Goal: Task Accomplishment & Management: Manage account settings

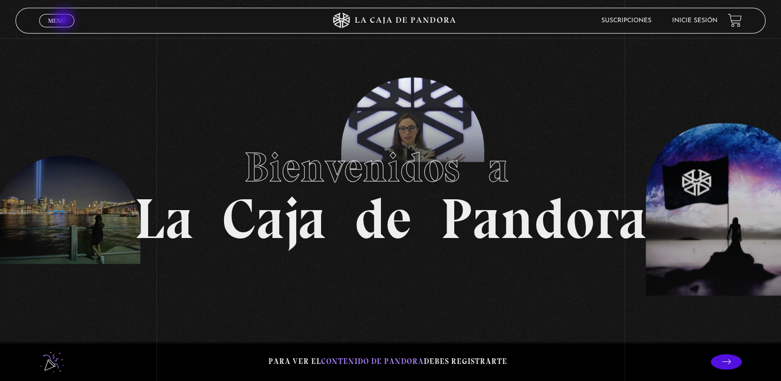
click at [65, 20] on span "Menu" at bounding box center [56, 21] width 17 height 6
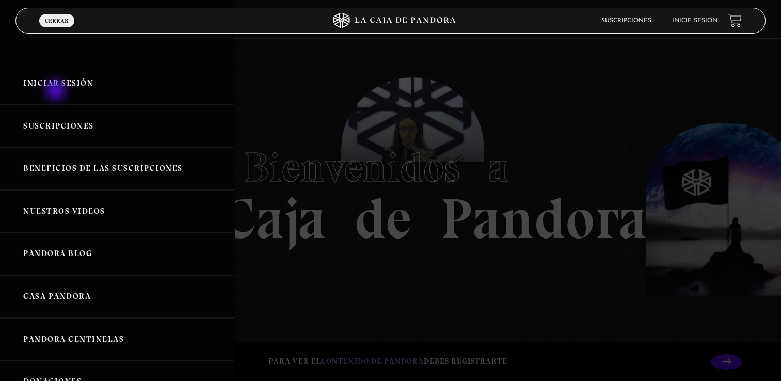
click at [57, 91] on link "Iniciar Sesión" at bounding box center [117, 83] width 234 height 43
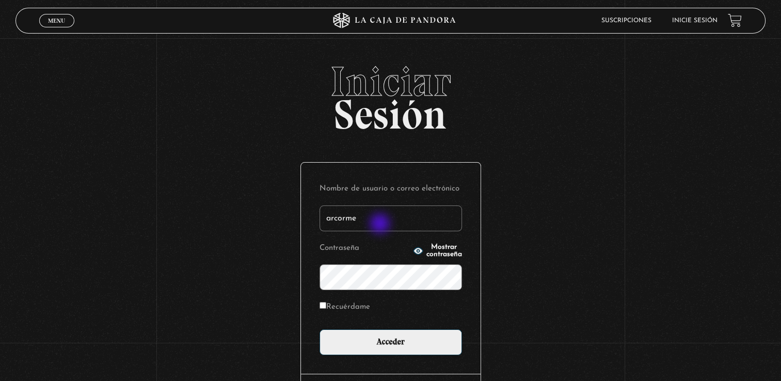
type input "arcormez@gmail.com"
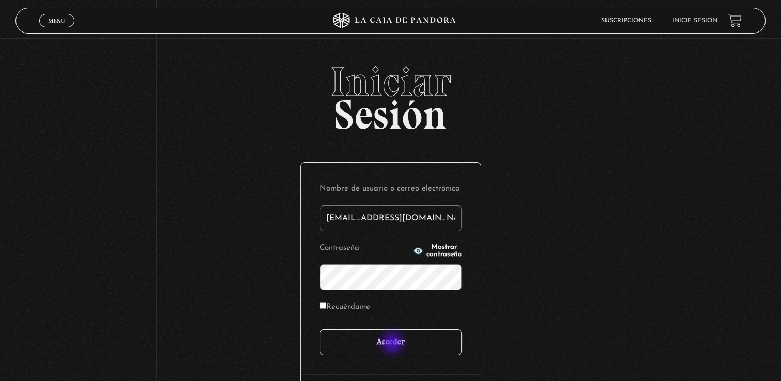
click at [393, 344] on input "Acceder" at bounding box center [390, 342] width 142 height 26
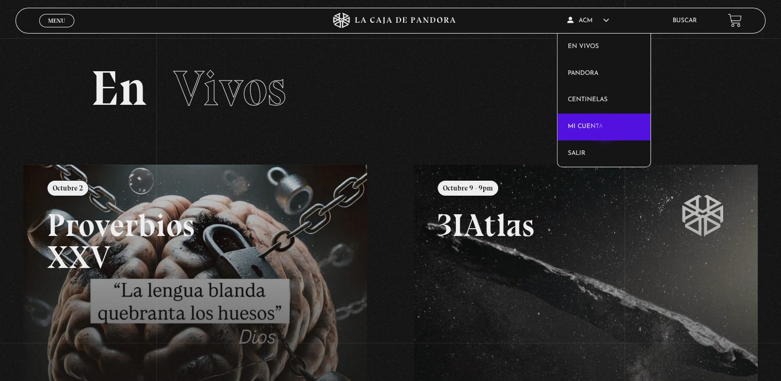
click at [606, 130] on link "Mi cuenta" at bounding box center [603, 127] width 93 height 27
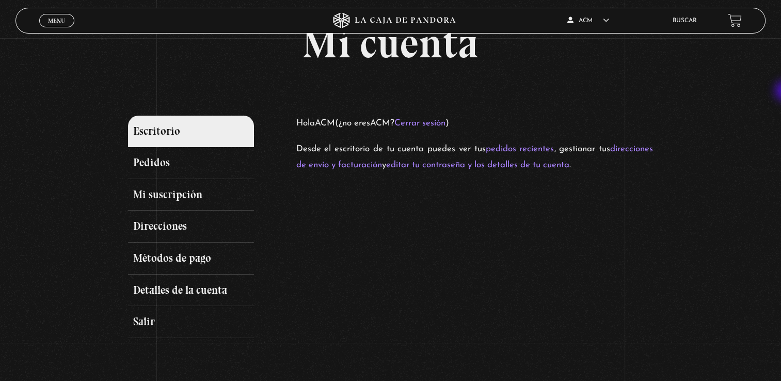
scroll to position [55, 0]
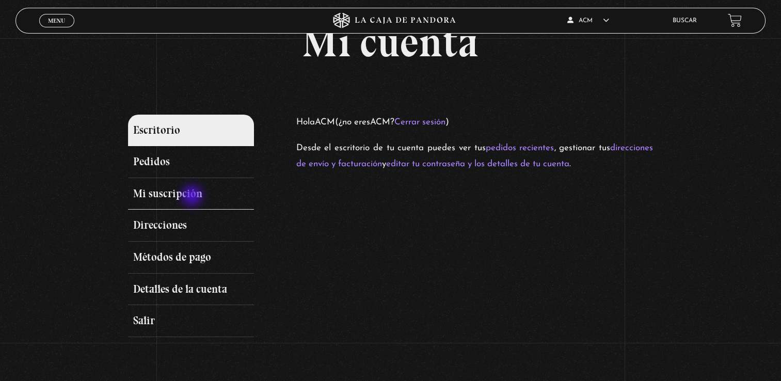
click at [193, 197] on link "Mi suscripción" at bounding box center [191, 194] width 126 height 32
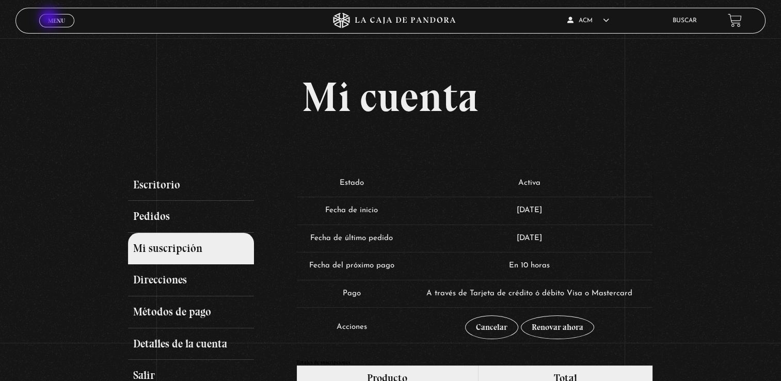
click at [50, 19] on span "Menu" at bounding box center [56, 21] width 17 height 6
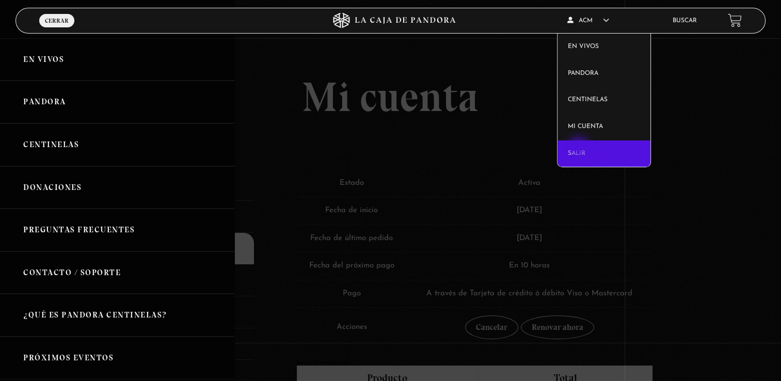
click at [580, 149] on link "Salir" at bounding box center [603, 153] width 93 height 27
